Goal: Information Seeking & Learning: Learn about a topic

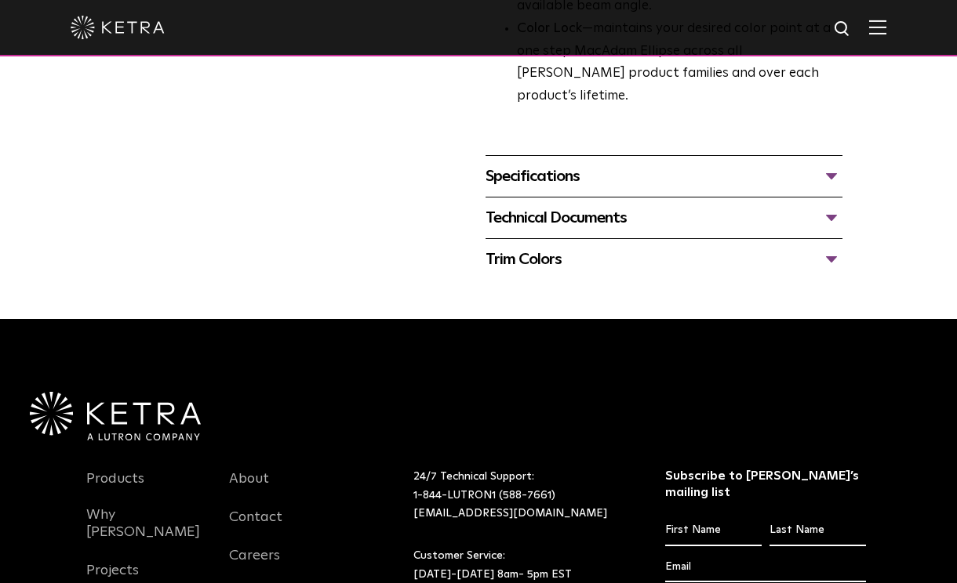
scroll to position [637, 0]
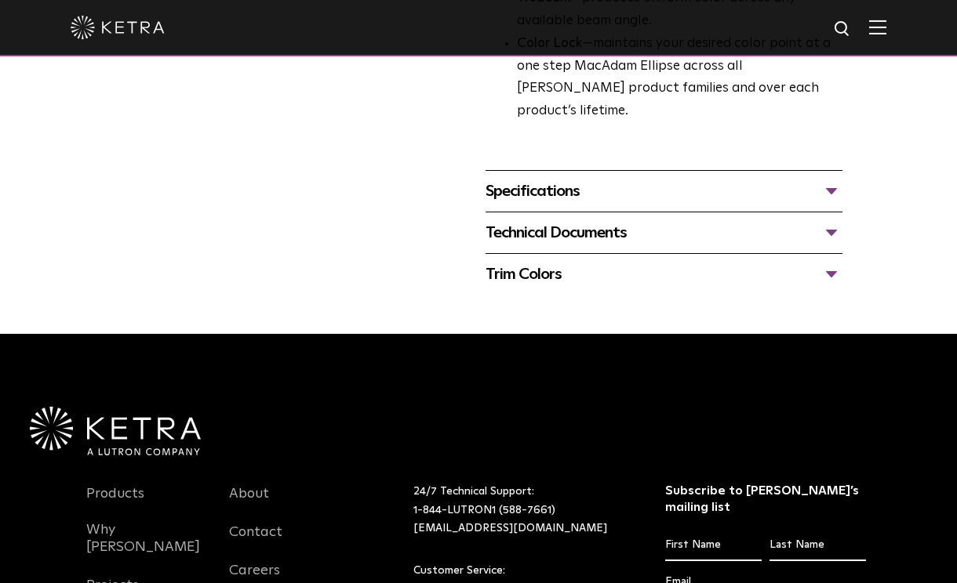
click at [687, 204] on div "Specifications" at bounding box center [663, 191] width 357 height 25
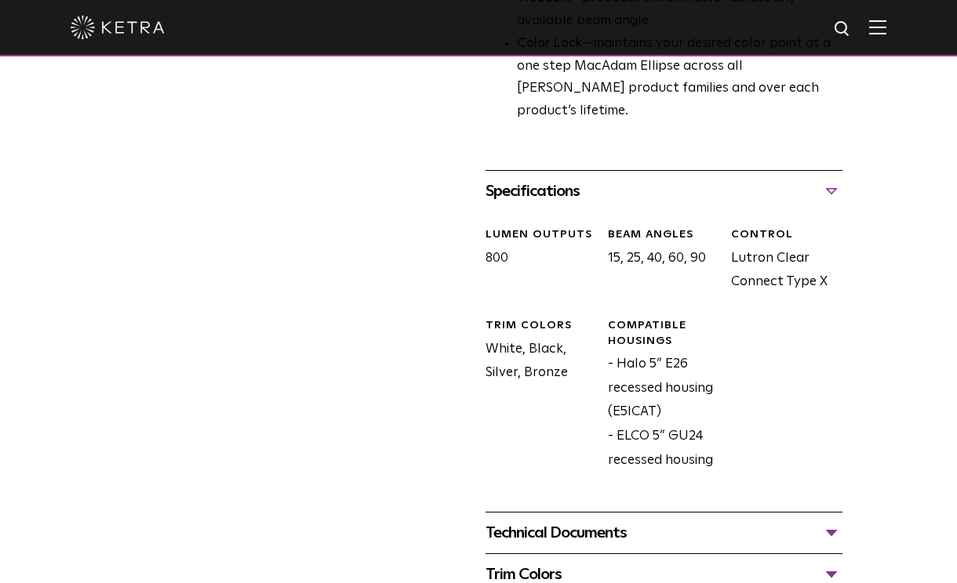
drag, startPoint x: 706, startPoint y: 273, endPoint x: 608, endPoint y: 271, distance: 98.0
click at [608, 271] on div "Beam Angles 15, 25, 40, 60, 90" at bounding box center [657, 260] width 123 height 67
copy div "15, 25, 40, 60, 90"
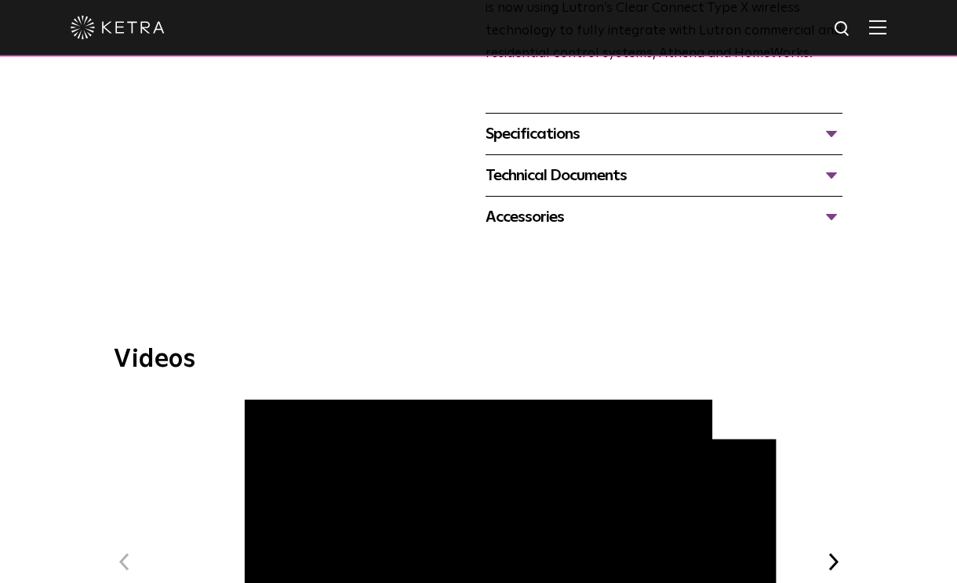
scroll to position [550, 0]
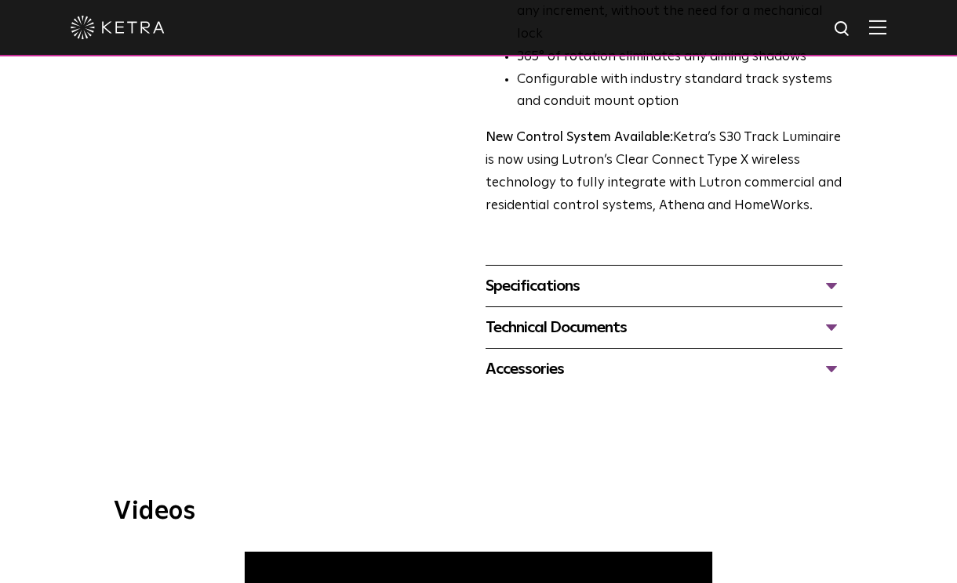
click at [594, 307] on div "Technical Documents S30 Track Luminaire Specification Sheet S30 Track Installat…" at bounding box center [663, 328] width 357 height 42
click at [594, 274] on div "Specifications" at bounding box center [663, 286] width 357 height 25
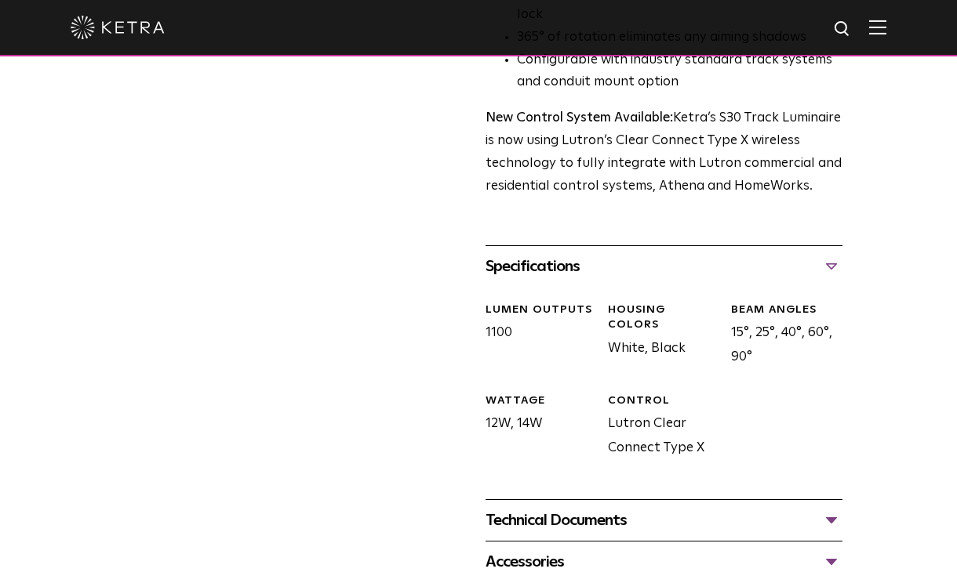
scroll to position [569, 0]
